Goal: Task Accomplishment & Management: Use online tool/utility

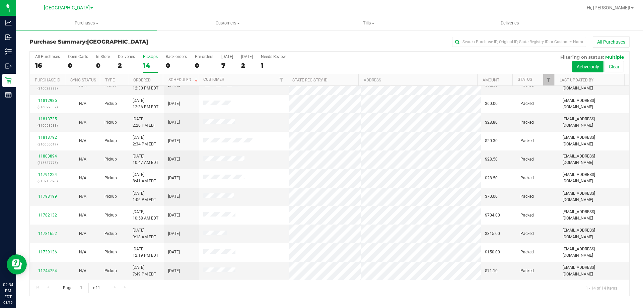
scroll to position [66, 0]
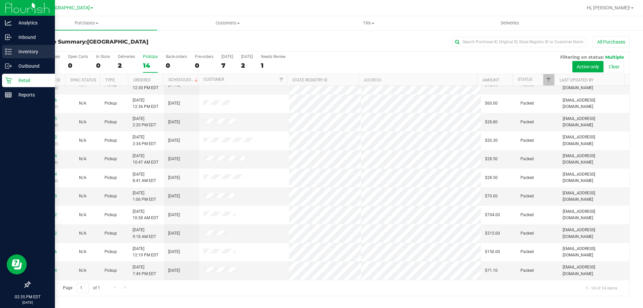
click at [8, 46] on div "Inventory" at bounding box center [28, 51] width 53 height 13
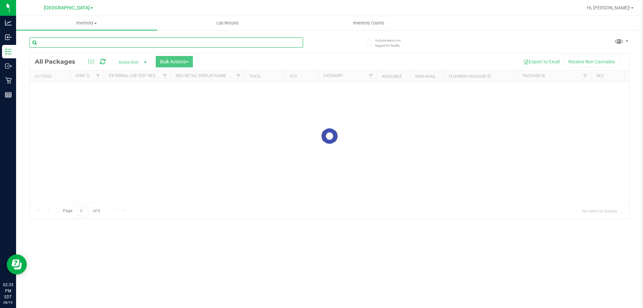
click at [115, 44] on input "text" at bounding box center [166, 43] width 274 height 10
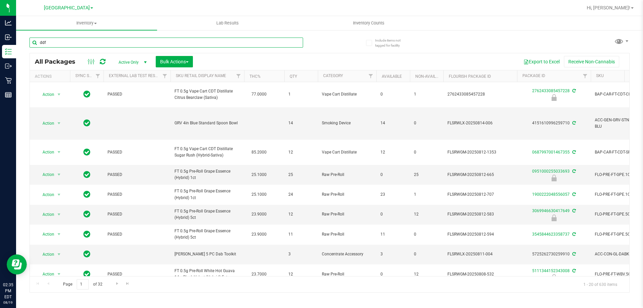
type input "ddf"
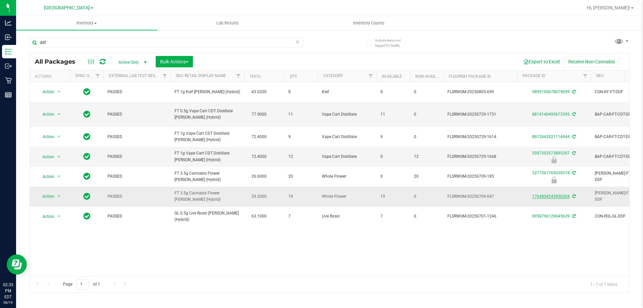
click at [542, 195] on link "1764854243950204" at bounding box center [551, 196] width 38 height 5
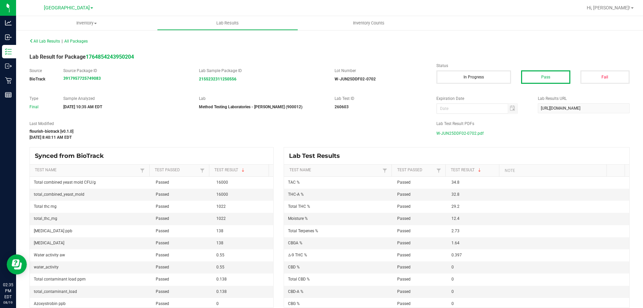
click at [464, 129] on span "W-JUN25DDF02-0702.pdf" at bounding box center [459, 133] width 47 height 10
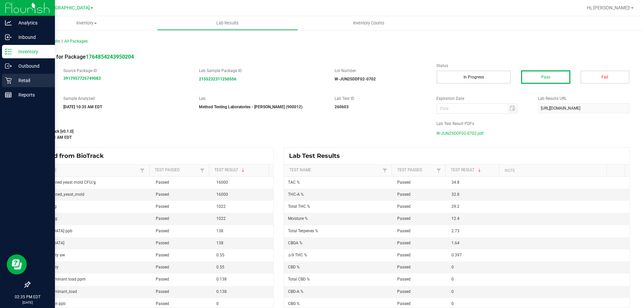
click at [5, 75] on div "Retail" at bounding box center [28, 80] width 53 height 13
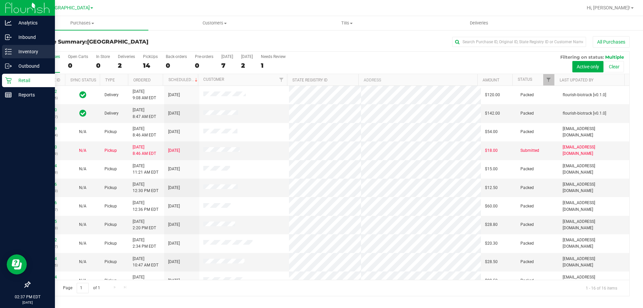
click at [20, 50] on p "Inventory" at bounding box center [32, 52] width 40 height 8
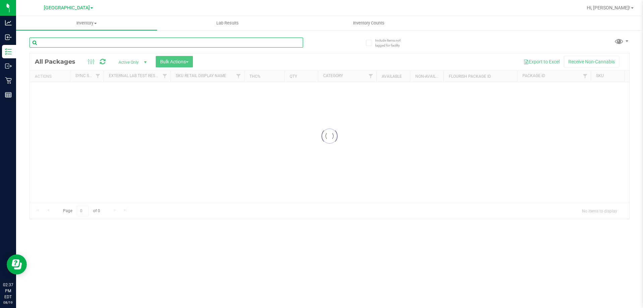
click at [122, 38] on div "Inventory All packages All inventory Waste log Create inventory Lab Results Inv…" at bounding box center [329, 162] width 627 height 292
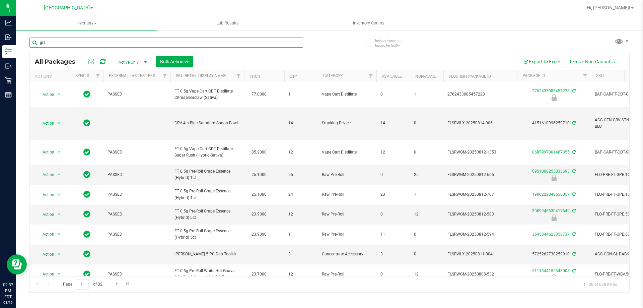
type input "grz"
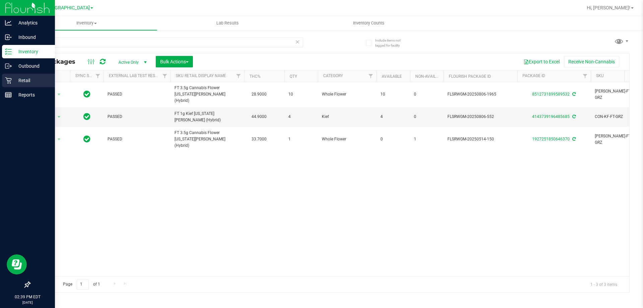
click at [28, 80] on p "Retail" at bounding box center [32, 80] width 40 height 8
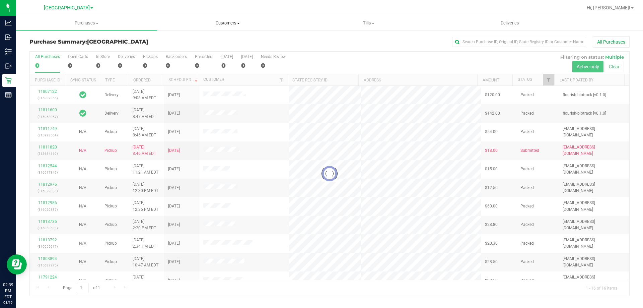
click at [217, 21] on span "Customers" at bounding box center [227, 23] width 140 height 6
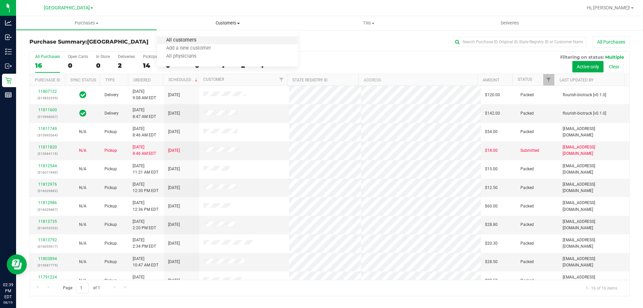
click at [188, 42] on span "All customers" at bounding box center [181, 41] width 48 height 6
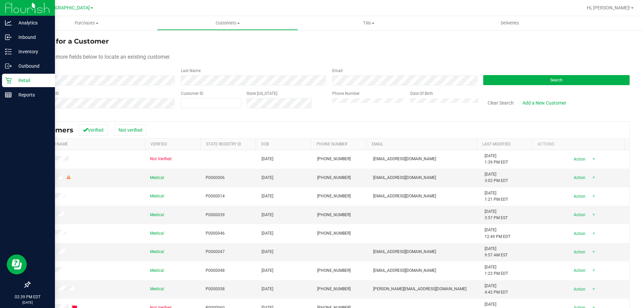
click at [8, 77] on icon at bounding box center [8, 80] width 7 height 7
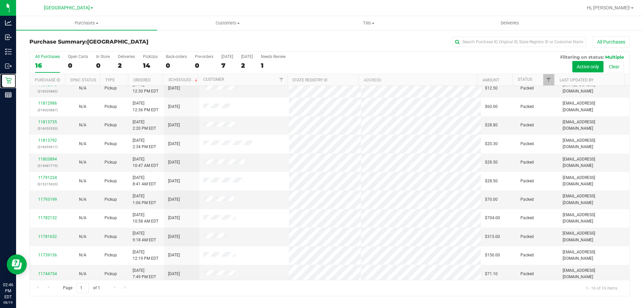
scroll to position [103, 0]
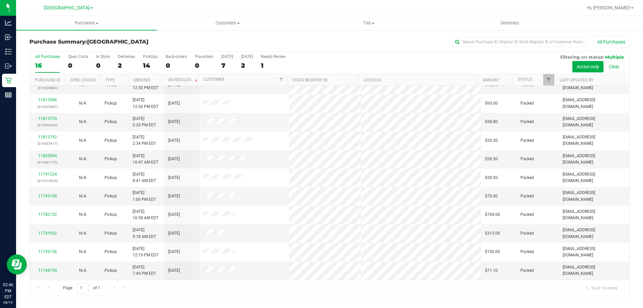
click at [113, 290] on div "Page 1 of 1 1 - 16 of 16 items" at bounding box center [330, 288] width 600 height 16
click at [232, 21] on span "Customers" at bounding box center [227, 23] width 140 height 6
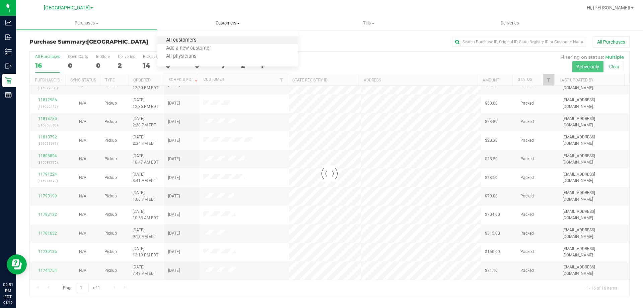
click at [202, 38] on span "All customers" at bounding box center [181, 41] width 48 height 6
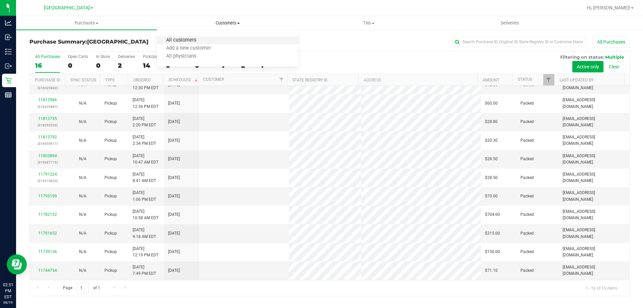
scroll to position [0, 0]
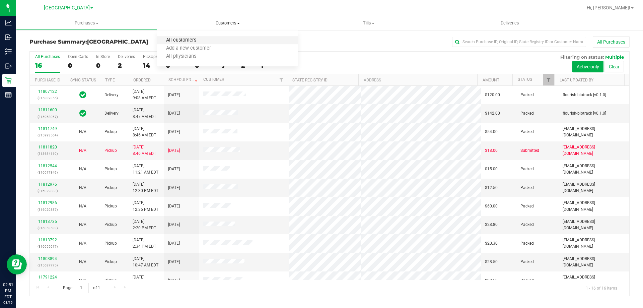
click at [199, 43] on span "All customers" at bounding box center [181, 41] width 48 height 6
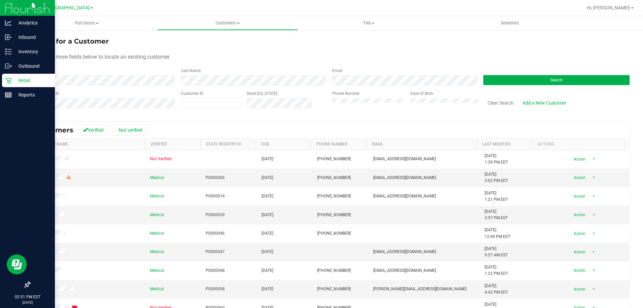
click at [20, 79] on p "Retail" at bounding box center [32, 80] width 40 height 8
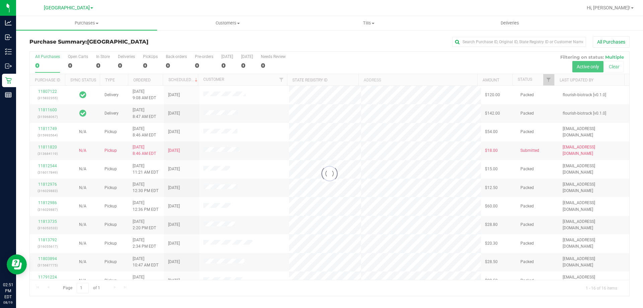
drag, startPoint x: 299, startPoint y: 167, endPoint x: 431, endPoint y: 169, distance: 131.3
click at [431, 169] on div at bounding box center [330, 174] width 600 height 244
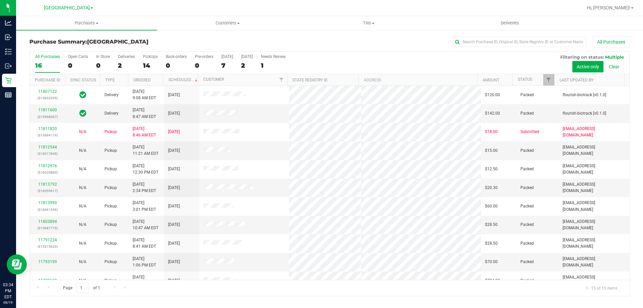
scroll to position [84, 0]
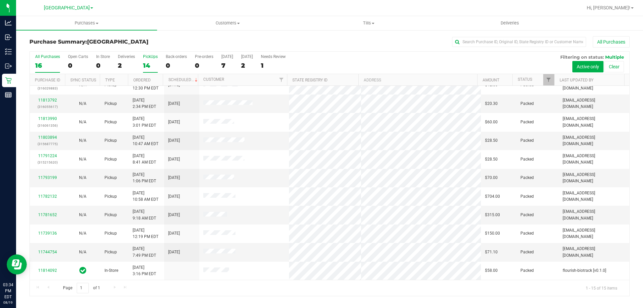
click at [155, 63] on div "14" at bounding box center [150, 66] width 15 height 8
click at [0, 0] on input "PickUps 14" at bounding box center [0, 0] width 0 height 0
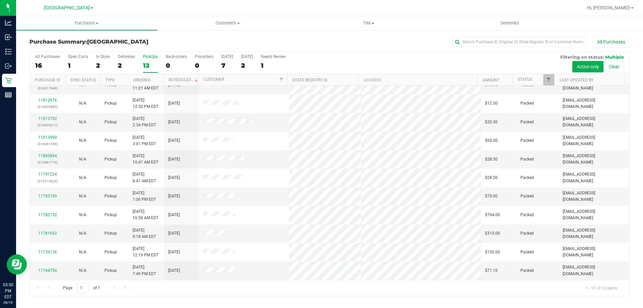
scroll to position [0, 0]
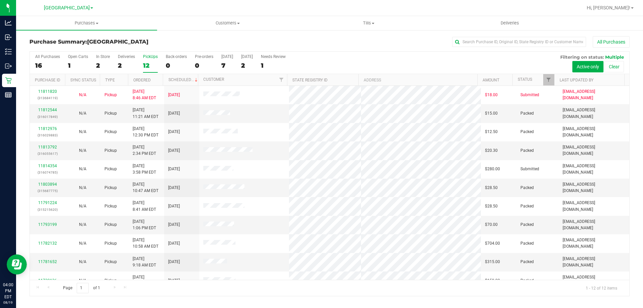
click at [145, 61] on label "PickUps 12" at bounding box center [150, 63] width 15 height 18
click at [0, 0] on input "PickUps 12" at bounding box center [0, 0] width 0 height 0
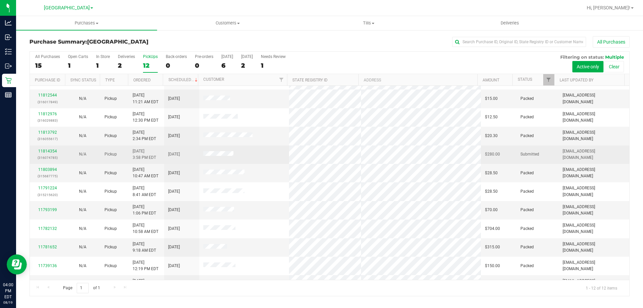
scroll to position [28, 0]
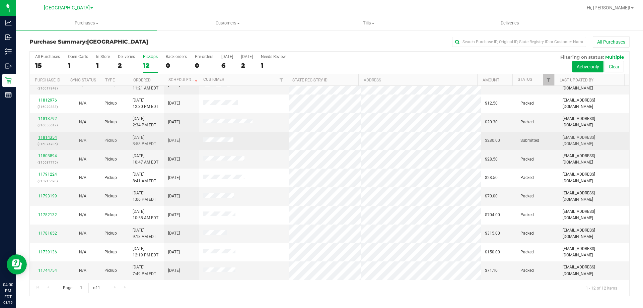
click at [51, 138] on link "11814354" at bounding box center [47, 137] width 19 height 5
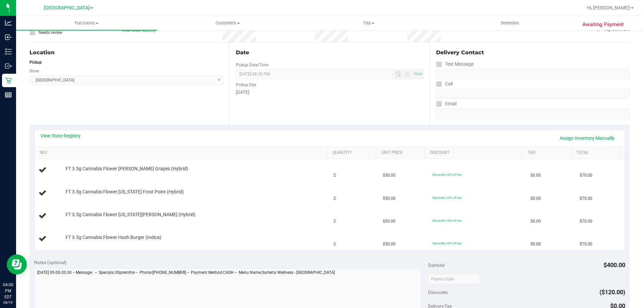
scroll to position [62, 0]
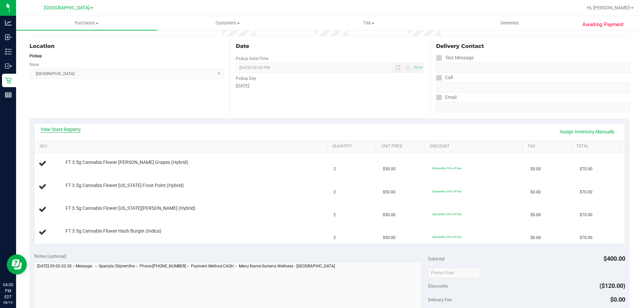
click at [67, 131] on link "View State Registry" at bounding box center [61, 129] width 40 height 7
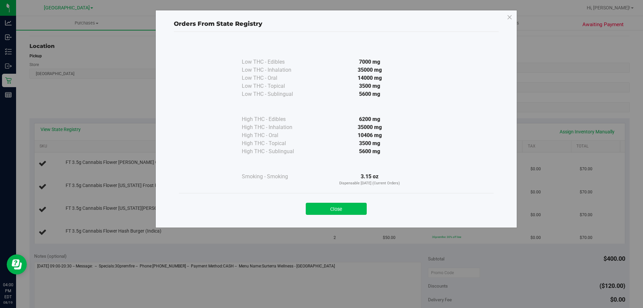
click at [322, 214] on button "Close" at bounding box center [336, 209] width 61 height 12
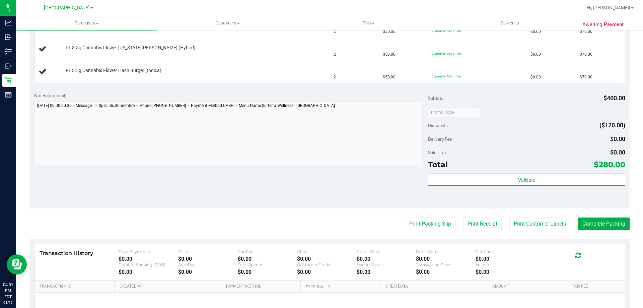
scroll to position [232, 0]
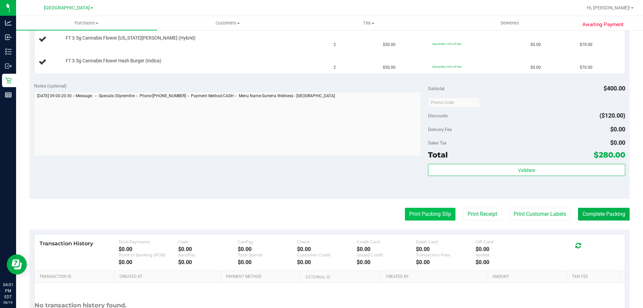
click at [420, 212] on button "Print Packing Slip" at bounding box center [430, 214] width 51 height 13
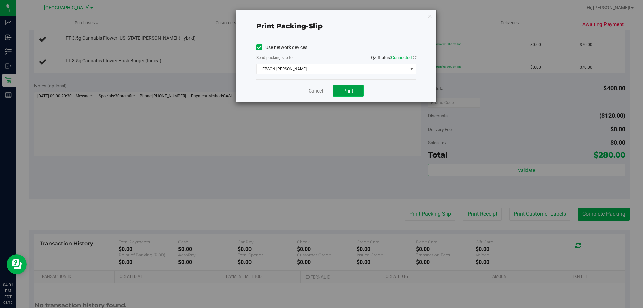
click at [356, 93] on button "Print" at bounding box center [348, 90] width 31 height 11
click at [314, 91] on link "Cancel" at bounding box center [316, 90] width 14 height 7
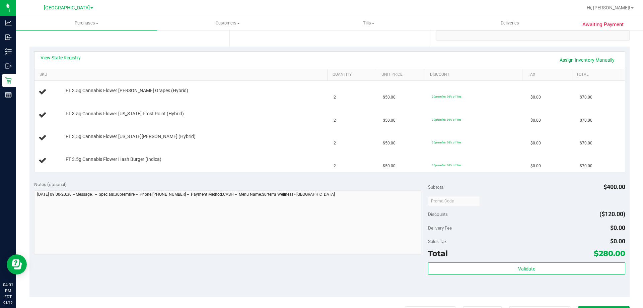
scroll to position [133, 0]
click at [405, 307] on button "Print Packing Slip" at bounding box center [430, 313] width 51 height 13
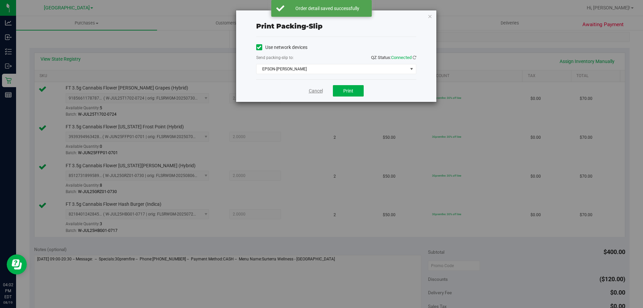
click at [313, 91] on link "Cancel" at bounding box center [316, 90] width 14 height 7
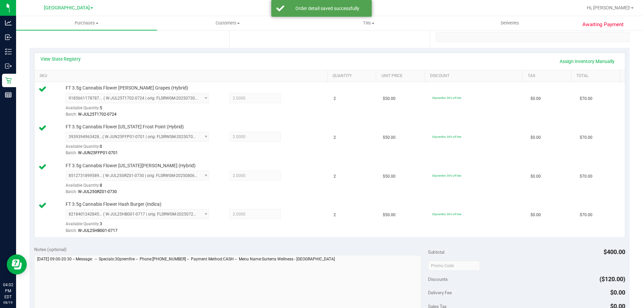
scroll to position [348, 0]
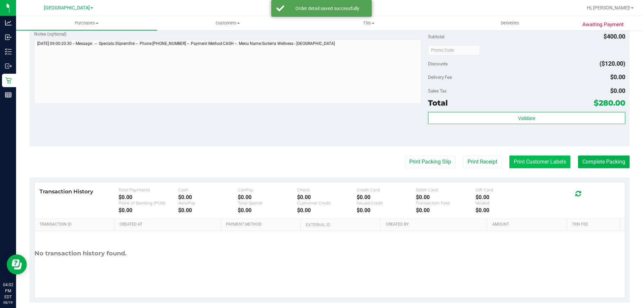
click at [539, 162] on button "Print Customer Labels" at bounding box center [539, 161] width 61 height 13
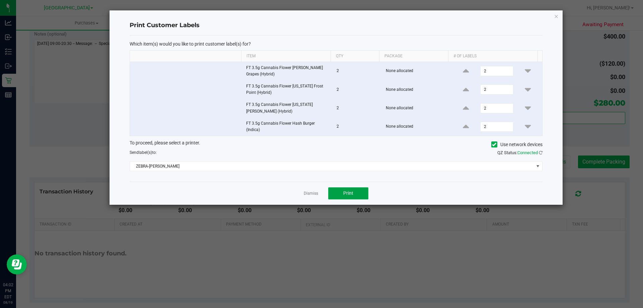
click at [349, 196] on span "Print" at bounding box center [348, 192] width 10 height 5
click at [305, 193] on link "Dismiss" at bounding box center [311, 194] width 14 height 6
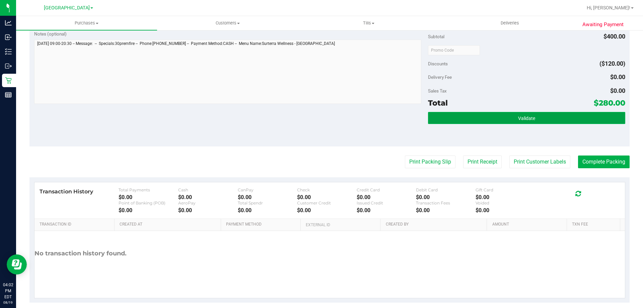
click at [462, 118] on button "Validate" at bounding box center [526, 118] width 197 height 12
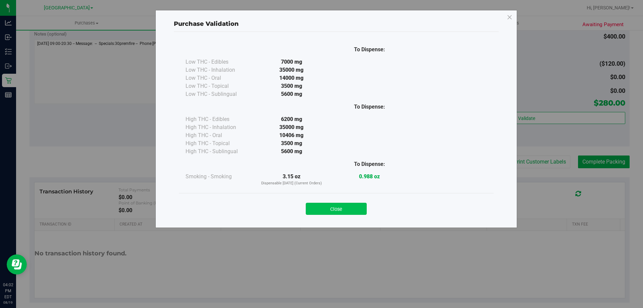
click at [343, 203] on button "Close" at bounding box center [336, 209] width 61 height 12
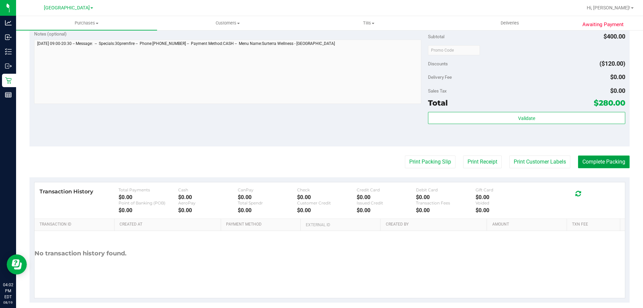
click at [609, 163] on button "Complete Packing" at bounding box center [604, 161] width 52 height 13
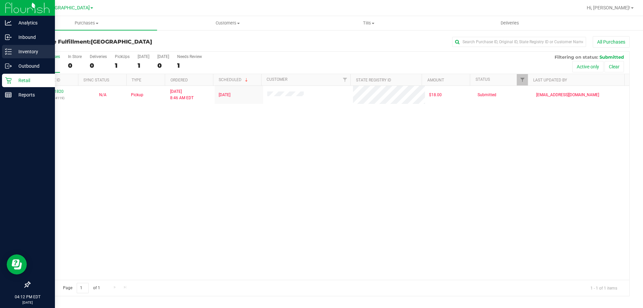
click at [9, 54] on line at bounding box center [10, 54] width 4 height 0
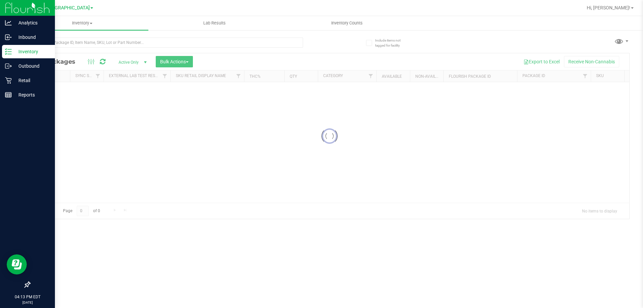
click at [38, 51] on p "Inventory" at bounding box center [32, 52] width 40 height 8
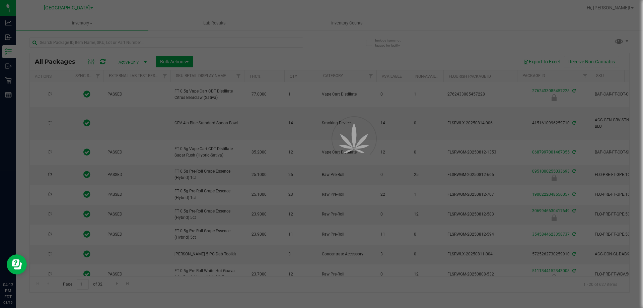
click at [130, 45] on div at bounding box center [321, 154] width 643 height 308
click at [128, 43] on input "text" at bounding box center [166, 43] width 274 height 10
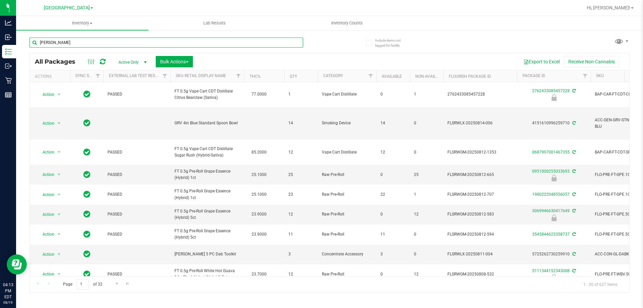
type input "[PERSON_NAME]"
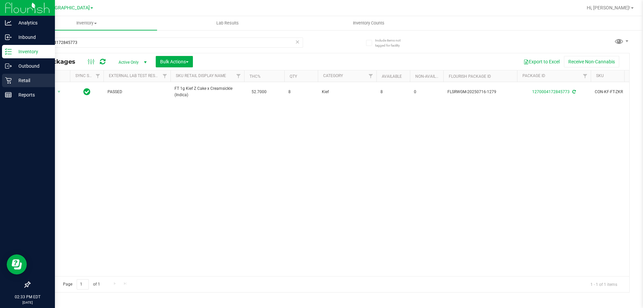
click at [15, 84] on p "Retail" at bounding box center [32, 80] width 40 height 8
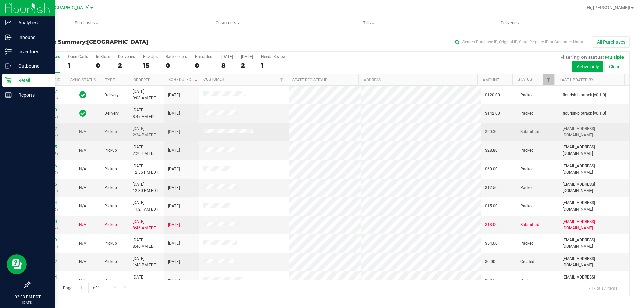
click at [40, 128] on link "11813792" at bounding box center [47, 128] width 19 height 5
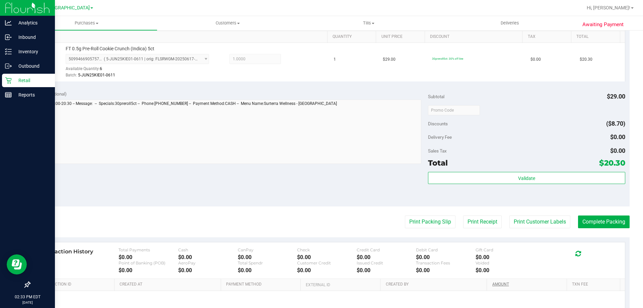
scroll to position [234, 0]
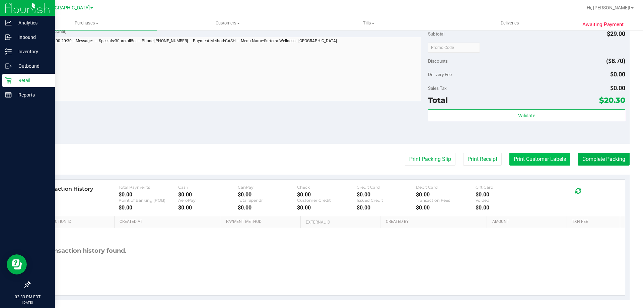
click at [542, 158] on button "Print Customer Labels" at bounding box center [539, 159] width 61 height 13
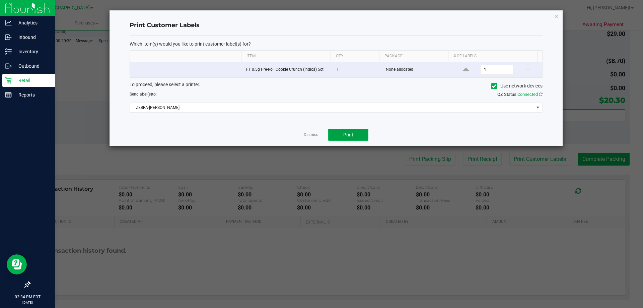
click at [363, 130] on button "Print" at bounding box center [348, 135] width 40 height 12
click at [308, 132] on link "Dismiss" at bounding box center [311, 135] width 14 height 6
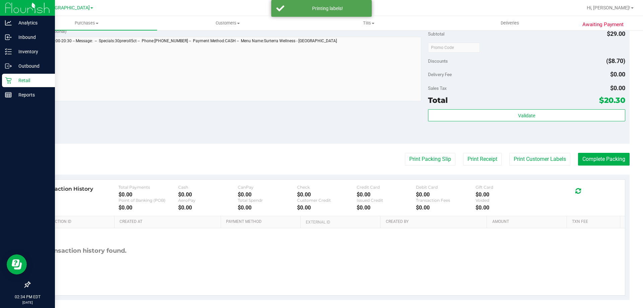
click at [432, 151] on purchase-details "Back Edit Purchase Cancel Purchase View Profile # 11813792 BioTrack ID: - Submi…" at bounding box center [329, 51] width 600 height 498
click at [433, 154] on button "Print Packing Slip" at bounding box center [430, 159] width 51 height 13
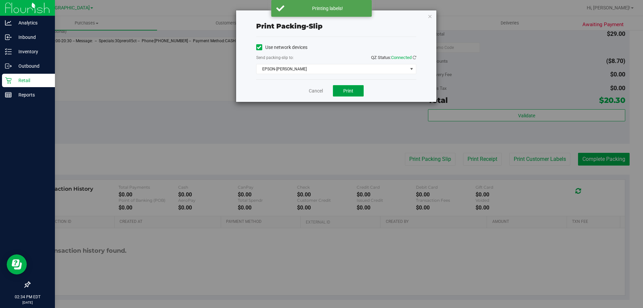
click at [340, 89] on button "Print" at bounding box center [348, 90] width 31 height 11
click at [314, 93] on link "Cancel" at bounding box center [316, 90] width 14 height 7
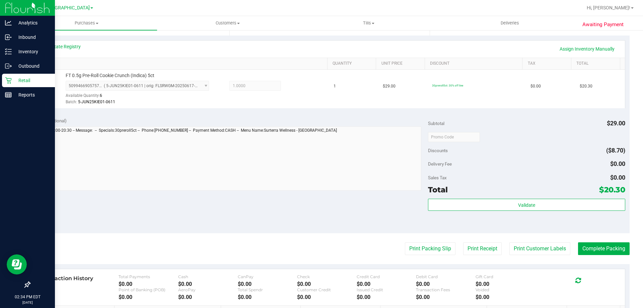
scroll to position [240, 0]
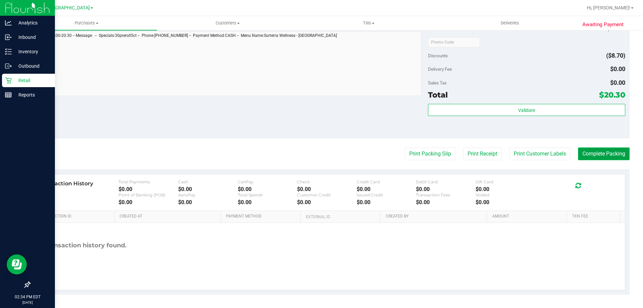
click at [595, 149] on button "Complete Packing" at bounding box center [604, 153] width 52 height 13
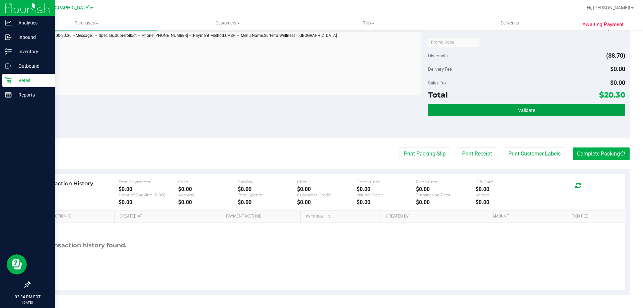
click at [547, 115] on button "Validate" at bounding box center [526, 110] width 197 height 12
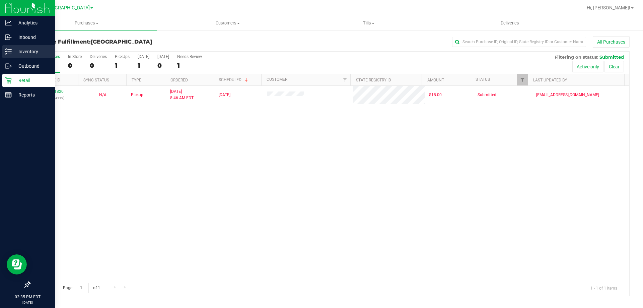
click at [14, 50] on p "Inventory" at bounding box center [32, 52] width 40 height 8
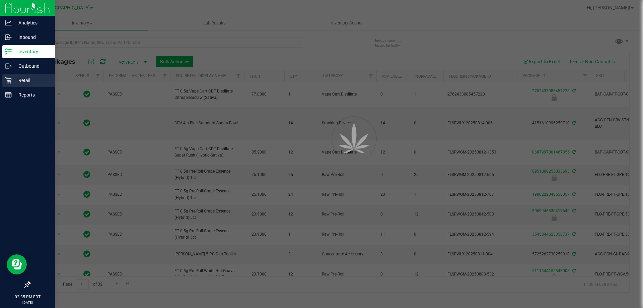
click at [17, 83] on p "Retail" at bounding box center [32, 80] width 40 height 8
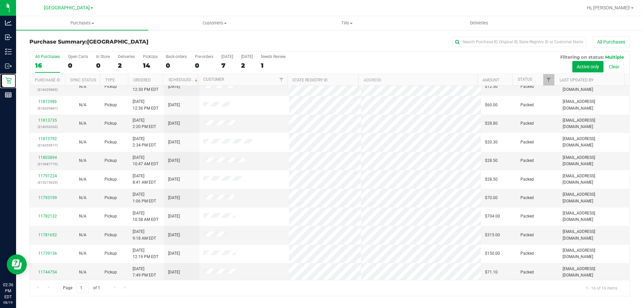
scroll to position [103, 0]
click at [49, 120] on link "11813735" at bounding box center [47, 118] width 19 height 5
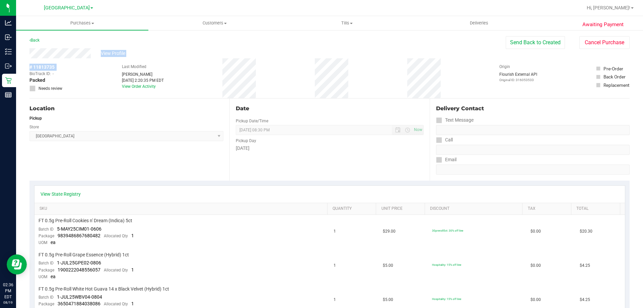
click at [79, 61] on div "View Profile # 11813735 BioTrack ID: - Packed Needs review Last Modified Ericka…" at bounding box center [329, 73] width 600 height 50
click at [183, 147] on div "Location Pickup Store North Port WC Select Store Bonita Springs WC Boynton Beac…" at bounding box center [129, 139] width 200 height 82
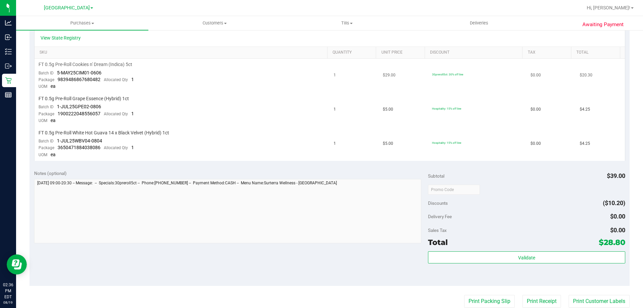
scroll to position [163, 0]
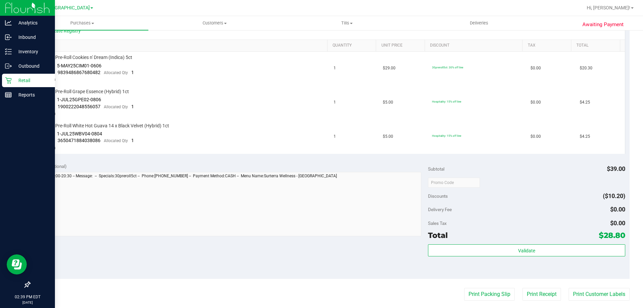
click at [10, 80] on icon at bounding box center [8, 80] width 7 height 7
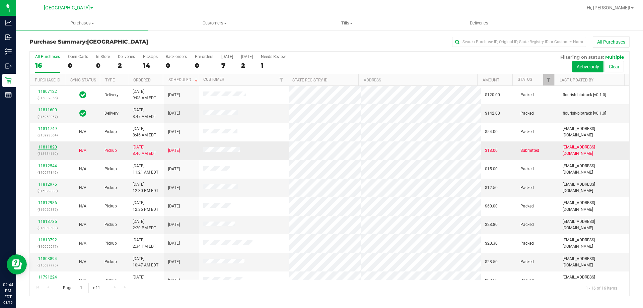
click at [50, 146] on link "11811820" at bounding box center [47, 147] width 19 height 5
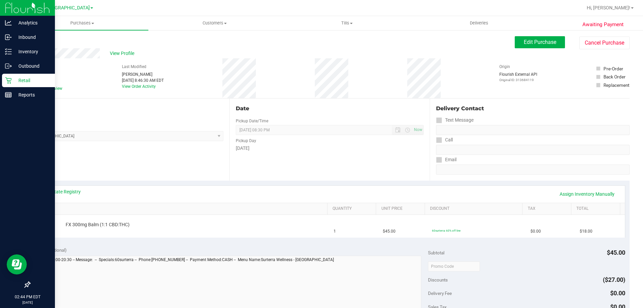
click at [9, 81] on icon at bounding box center [8, 80] width 6 height 6
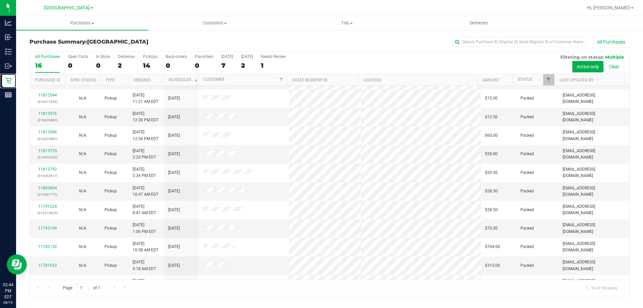
scroll to position [36, 0]
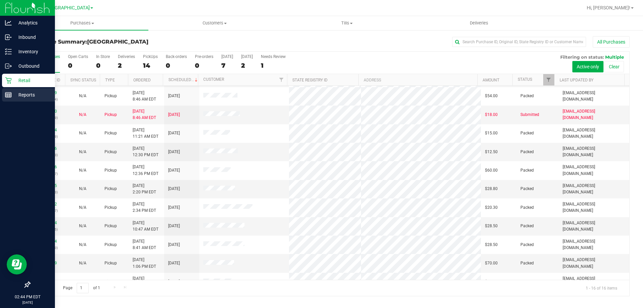
click at [10, 92] on icon at bounding box center [8, 94] width 7 height 7
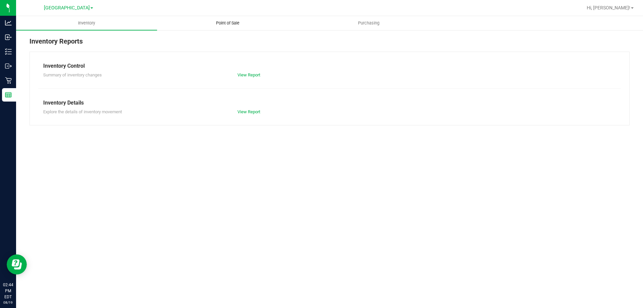
click at [238, 25] on span "Point of Sale" at bounding box center [228, 23] width 42 height 6
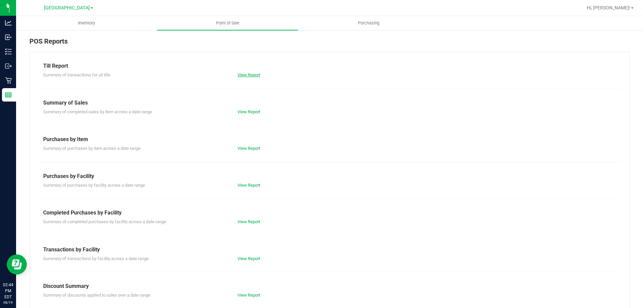
click at [253, 73] on link "View Report" at bounding box center [248, 74] width 23 height 5
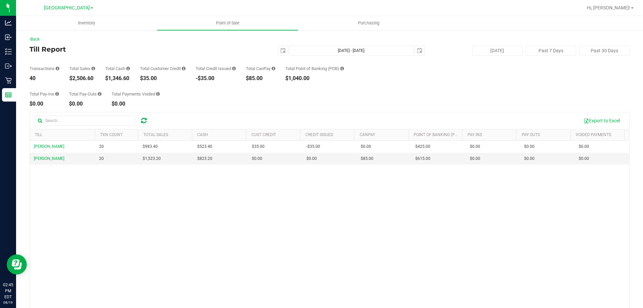
click at [233, 93] on div "Total Pay-Ins $0.00 Total Pay-Outs $0.00 Total Payments Voided $0.00" at bounding box center [329, 93] width 600 height 25
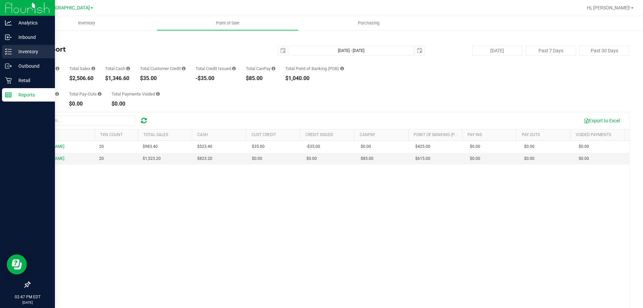
click at [10, 45] on div "Inventory" at bounding box center [28, 51] width 53 height 13
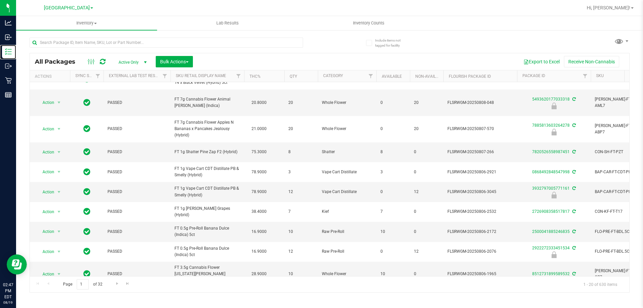
scroll to position [237, 0]
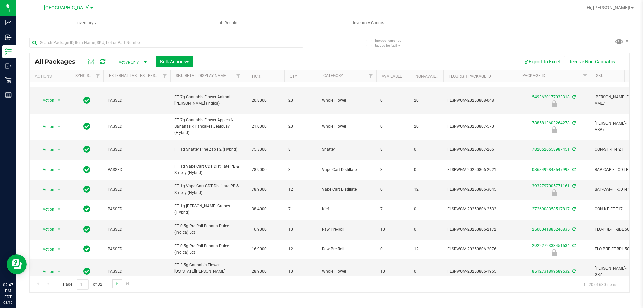
click at [120, 281] on link "Go to the next page" at bounding box center [117, 283] width 10 height 9
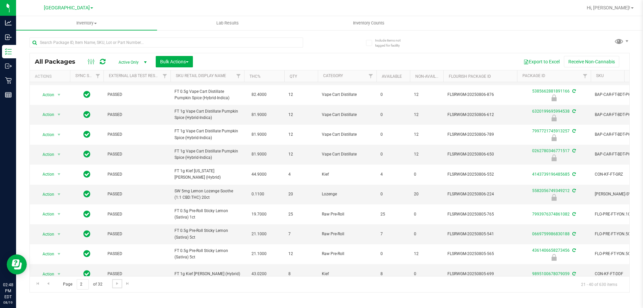
scroll to position [214, 0]
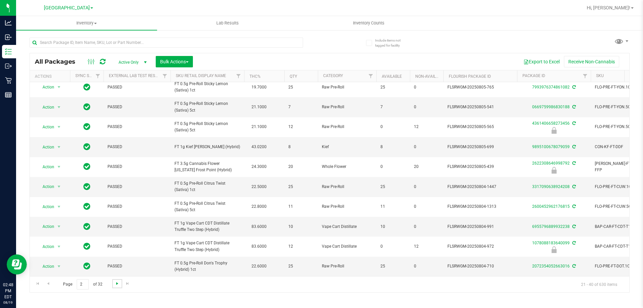
click at [115, 281] on span "Go to the next page" at bounding box center [117, 283] width 5 height 5
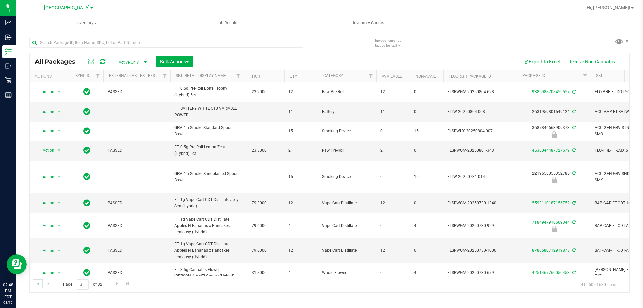
click at [35, 287] on link "Go to the first page" at bounding box center [38, 283] width 10 height 9
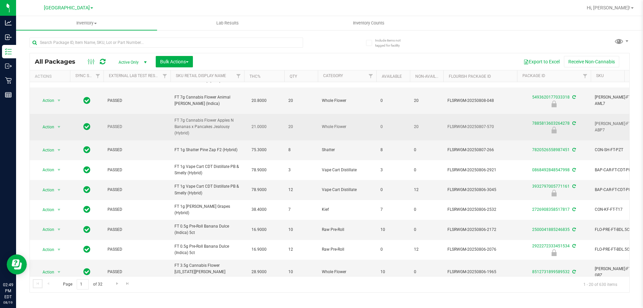
scroll to position [237, 0]
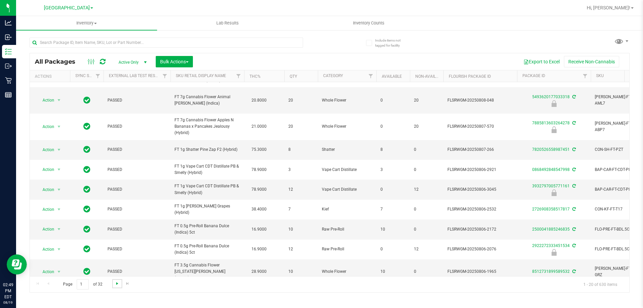
click at [119, 281] on span "Go to the next page" at bounding box center [117, 283] width 5 height 5
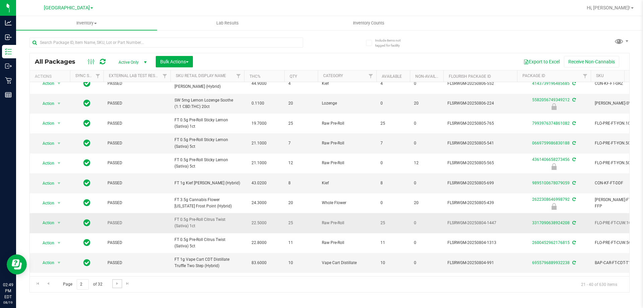
scroll to position [214, 0]
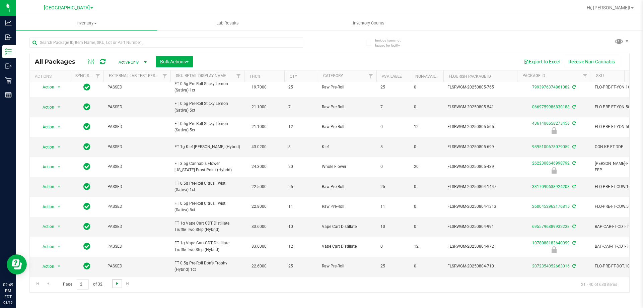
click at [115, 283] on span "Go to the next page" at bounding box center [117, 283] width 5 height 5
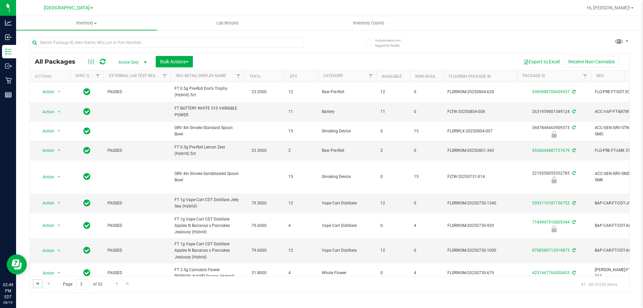
click at [39, 281] on span "Go to the first page" at bounding box center [37, 283] width 5 height 5
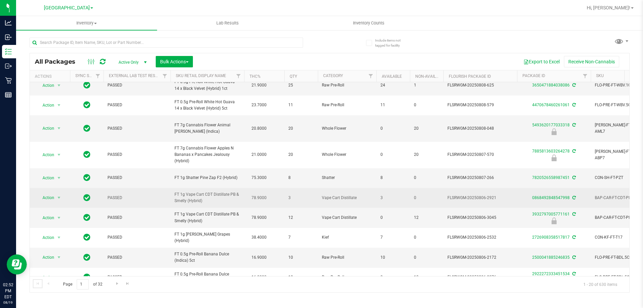
scroll to position [237, 0]
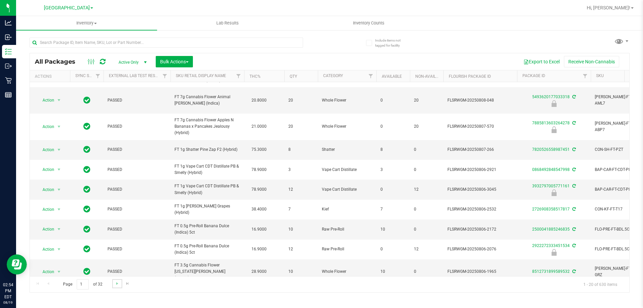
click at [112, 285] on link "Go to the next page" at bounding box center [117, 283] width 10 height 9
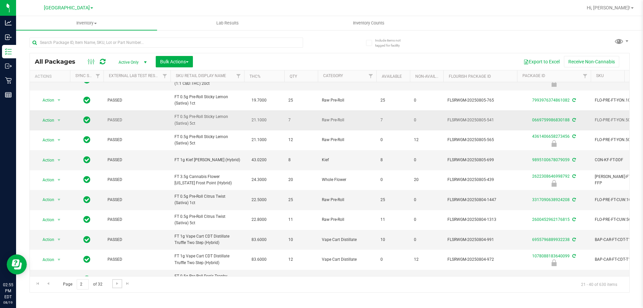
scroll to position [214, 0]
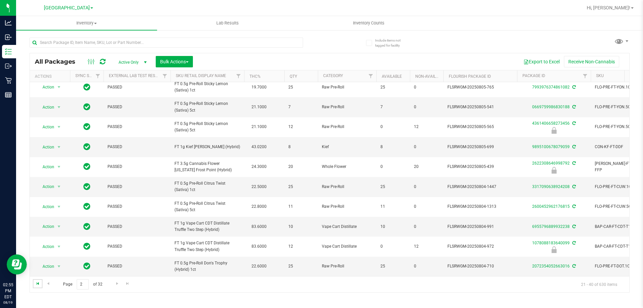
click at [38, 284] on span "Go to the first page" at bounding box center [37, 283] width 5 height 5
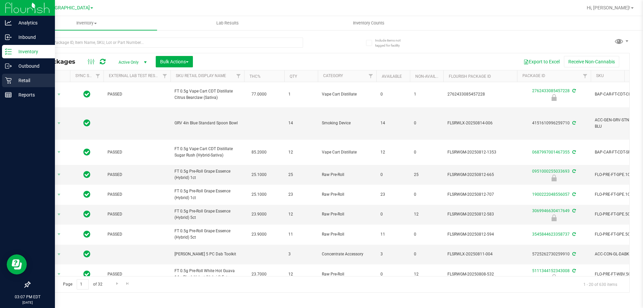
click at [8, 80] on icon at bounding box center [8, 80] width 7 height 7
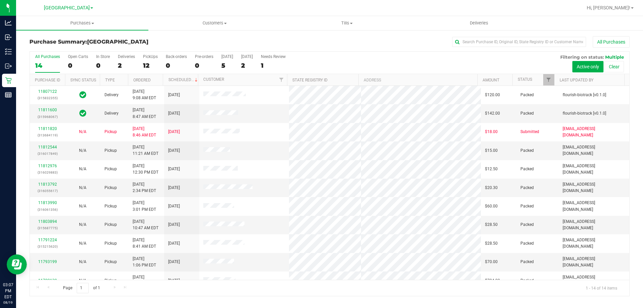
scroll to position [66, 0]
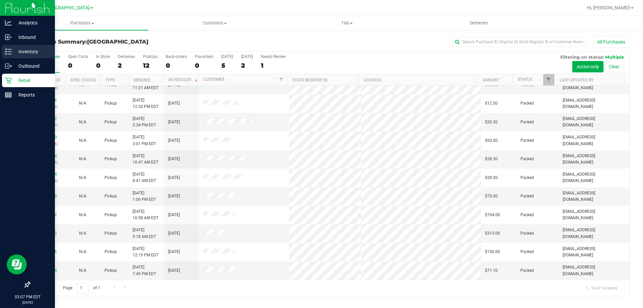
click at [8, 51] on icon at bounding box center [8, 51] width 7 height 7
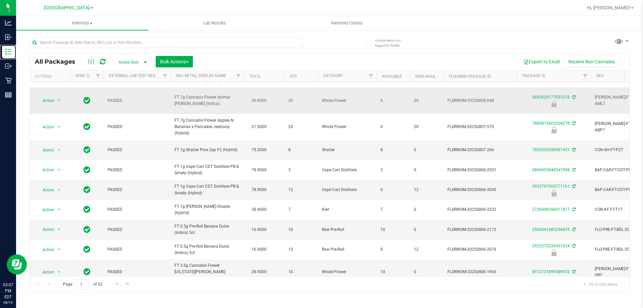
scroll to position [237, 0]
click at [17, 37] on div "Include items not tagged for facility All Packages Active Only Active Only Lab …" at bounding box center [329, 131] width 627 height 204
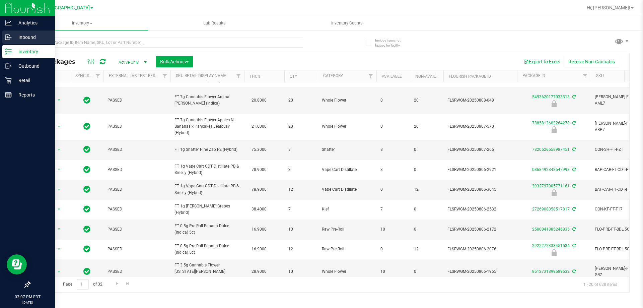
click at [13, 37] on p "Inbound" at bounding box center [32, 37] width 40 height 8
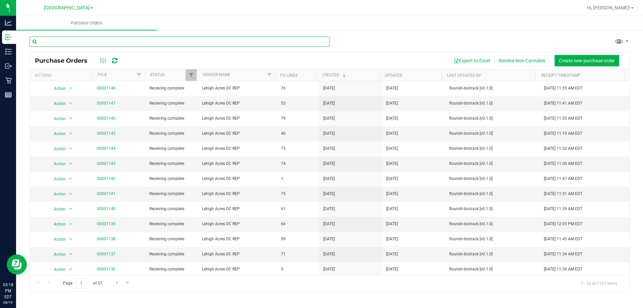
click at [112, 40] on input "text" at bounding box center [179, 42] width 300 height 10
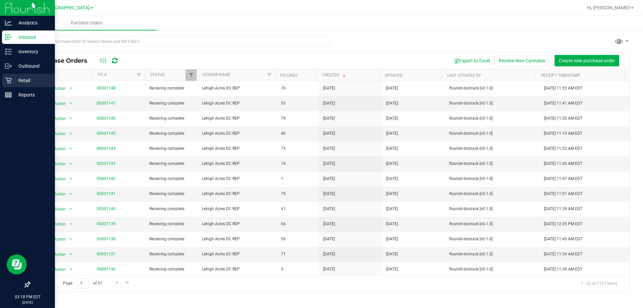
click at [34, 85] on div "Retail" at bounding box center [28, 80] width 53 height 13
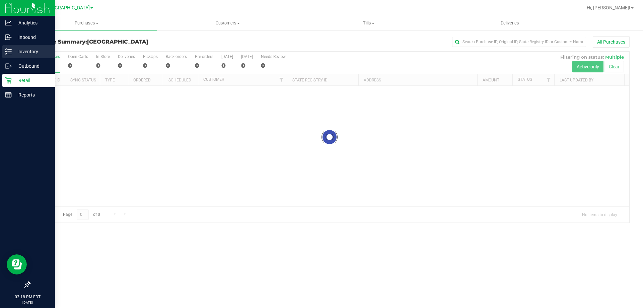
click at [15, 50] on p "Inventory" at bounding box center [32, 52] width 40 height 8
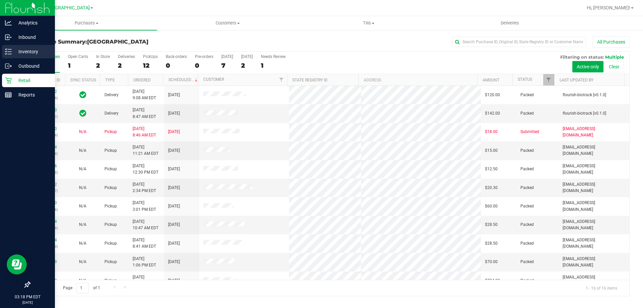
click at [33, 50] on p "Inventory" at bounding box center [32, 52] width 40 height 8
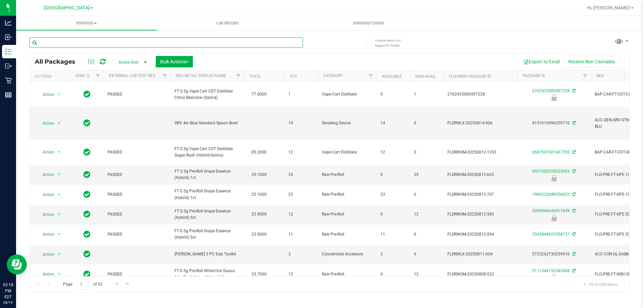
click at [91, 42] on input "text" at bounding box center [166, 43] width 274 height 10
type input "8795315305115230"
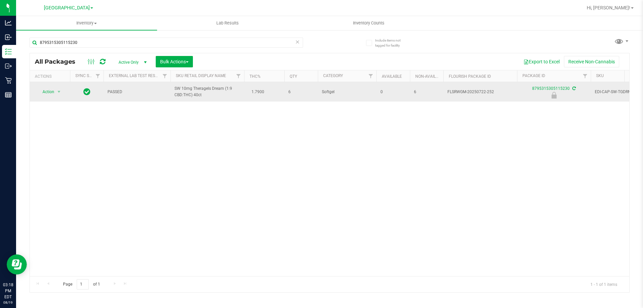
click at [48, 92] on span "Action" at bounding box center [46, 91] width 18 height 9
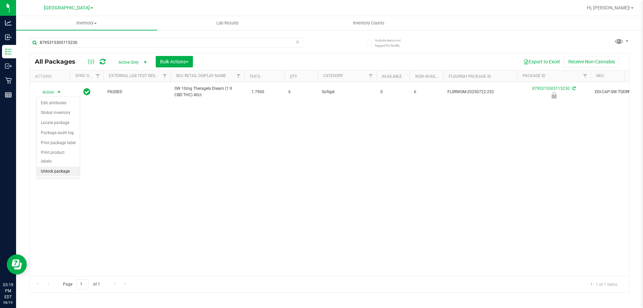
click at [54, 167] on li "Unlock package" at bounding box center [58, 171] width 43 height 10
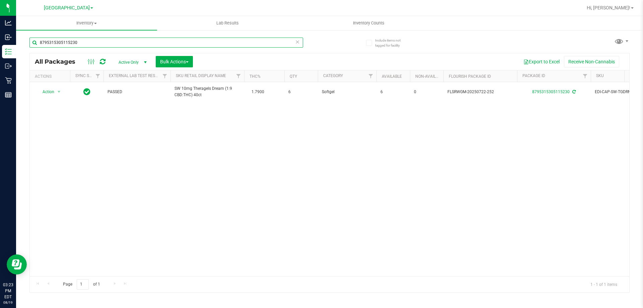
click at [153, 42] on input "8795315305115230" at bounding box center [166, 43] width 274 height 10
type input "8"
type input "fried ice cream"
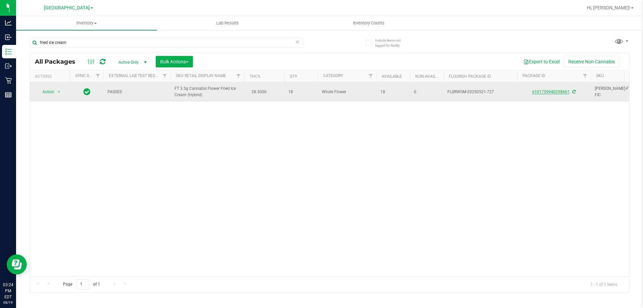
click at [555, 91] on link "6101759940298661" at bounding box center [551, 91] width 38 height 5
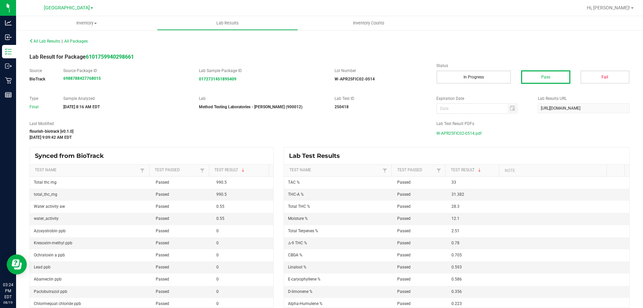
click at [471, 135] on span "W-APR25FIC02-0514.pdf" at bounding box center [458, 133] width 45 height 10
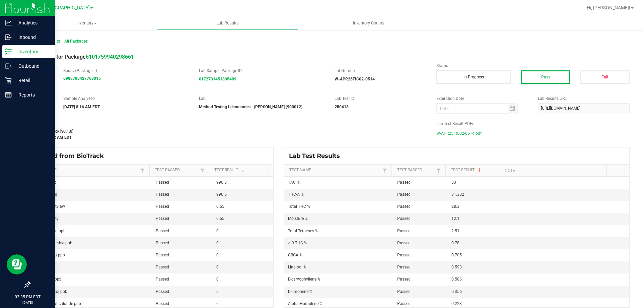
click at [6, 49] on icon at bounding box center [8, 51] width 7 height 7
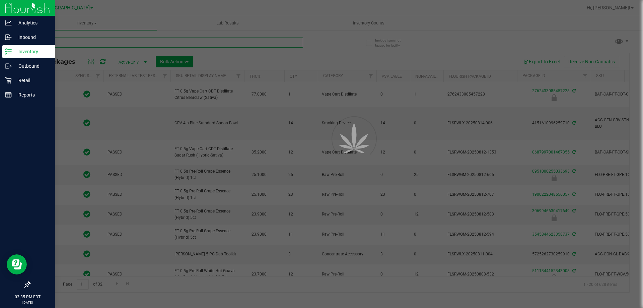
click at [83, 43] on input "text" at bounding box center [166, 43] width 274 height 10
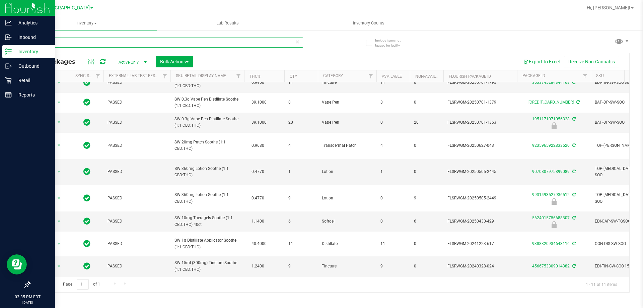
scroll to position [40, 0]
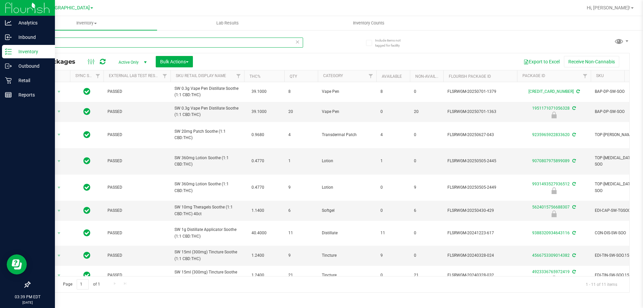
type input "sooth"
